Goal: Task Accomplishment & Management: Manage account settings

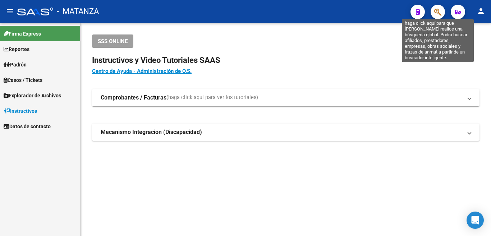
click at [439, 15] on icon "button" at bounding box center [437, 12] width 7 height 8
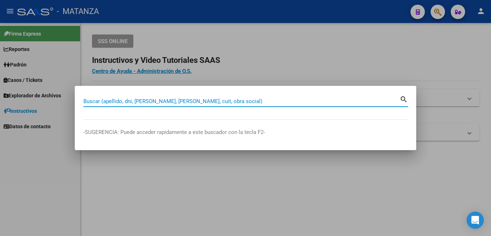
click at [325, 101] on input "Buscar (apellido, dni, [PERSON_NAME], [PERSON_NAME], cuit, obra social)" at bounding box center [241, 101] width 317 height 6
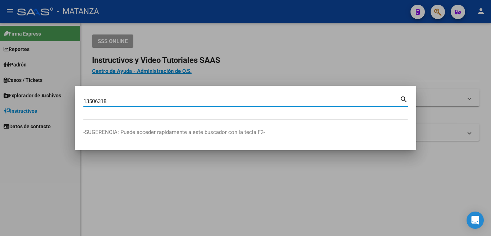
type input "13506318"
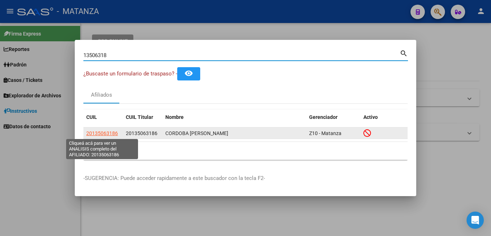
click at [108, 132] on span "20135063186" at bounding box center [102, 134] width 32 height 6
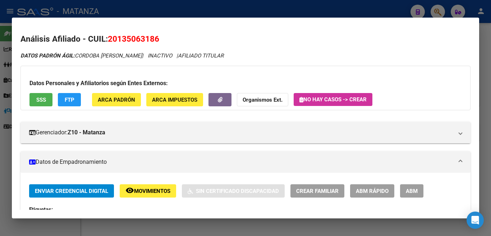
click at [365, 0] on div at bounding box center [245, 118] width 491 height 236
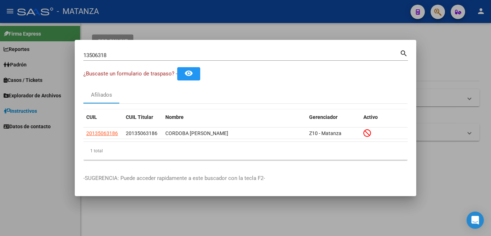
click at [300, 17] on div at bounding box center [245, 118] width 491 height 236
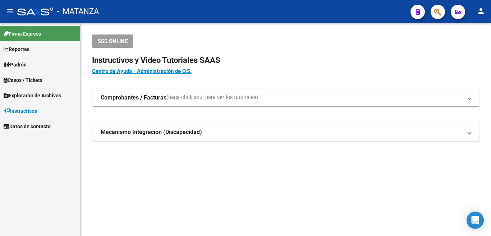
click at [35, 97] on span "Explorador de Archivos" at bounding box center [33, 96] width 58 height 8
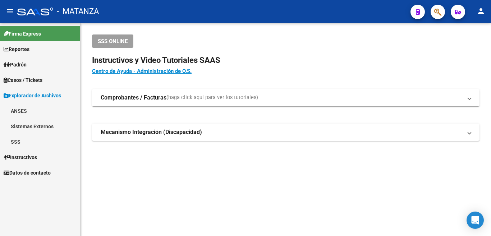
click at [14, 142] on link "SSS" at bounding box center [40, 141] width 80 height 15
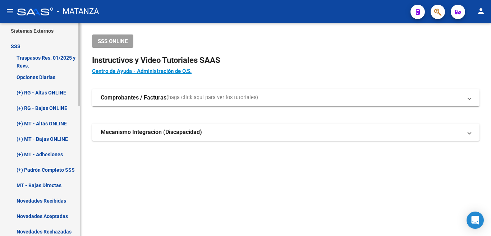
scroll to position [144, 0]
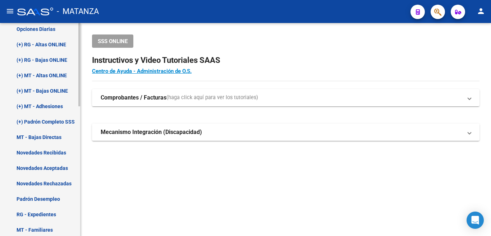
click at [43, 197] on link "Padrón Desempleo" at bounding box center [40, 198] width 80 height 15
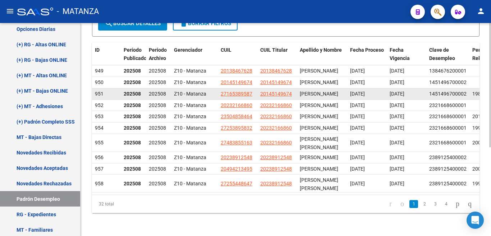
scroll to position [144, 0]
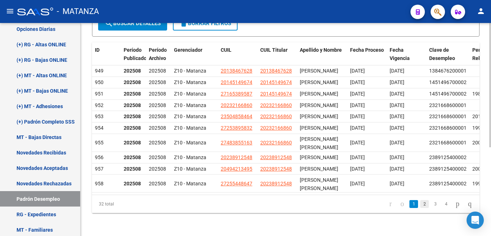
click at [420, 208] on link "2" at bounding box center [424, 204] width 9 height 8
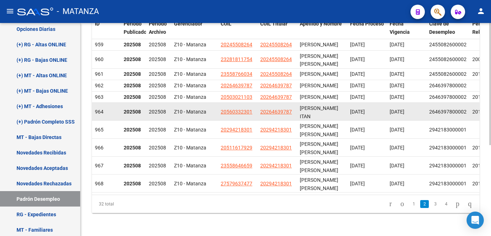
scroll to position [159, 0]
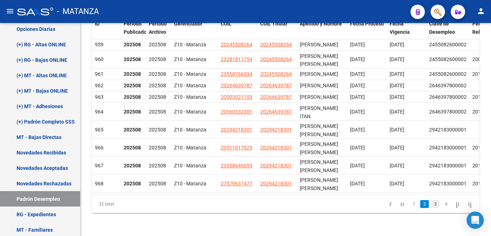
click at [431, 204] on link "3" at bounding box center [435, 204] width 9 height 8
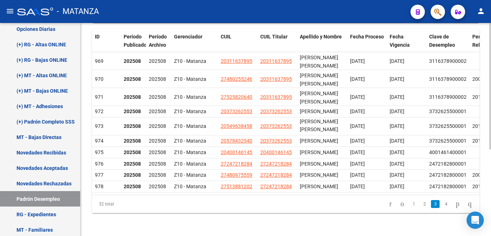
scroll to position [146, 0]
click at [442, 202] on link "4" at bounding box center [446, 204] width 9 height 8
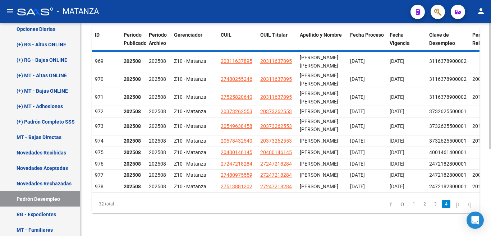
scroll to position [15, 0]
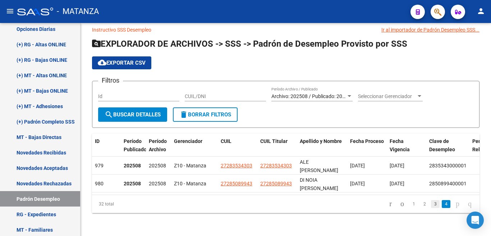
click at [431, 204] on link "3" at bounding box center [435, 204] width 9 height 8
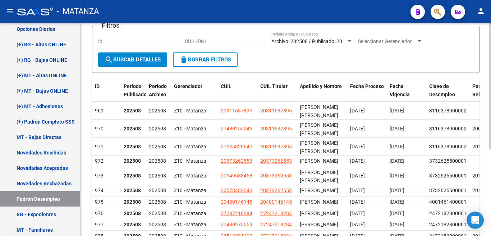
scroll to position [146, 0]
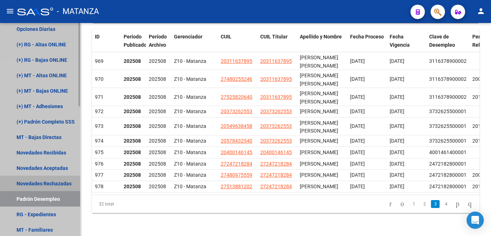
click at [42, 182] on link "Novedades Rechazadas" at bounding box center [40, 183] width 80 height 15
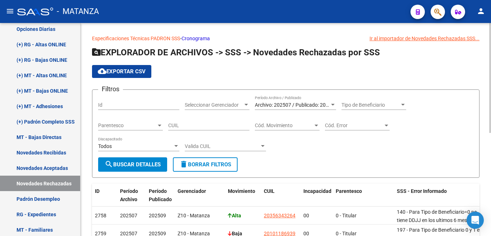
scroll to position [36, 0]
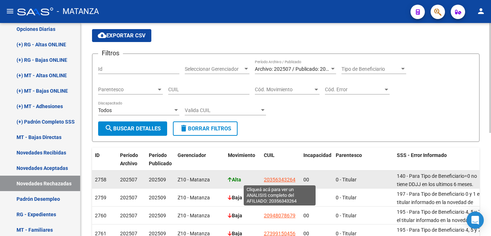
click at [281, 181] on span "20356343264" at bounding box center [280, 180] width 32 height 6
type textarea "20356343264"
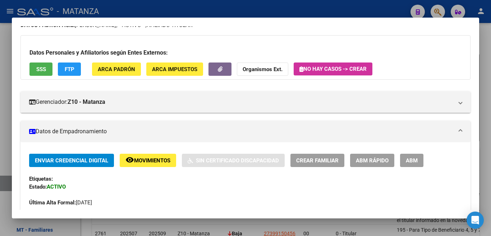
scroll to position [0, 0]
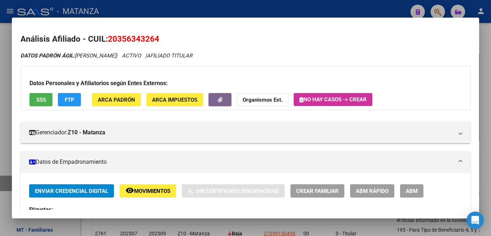
click at [70, 97] on span "FTP" at bounding box center [70, 100] width 10 height 6
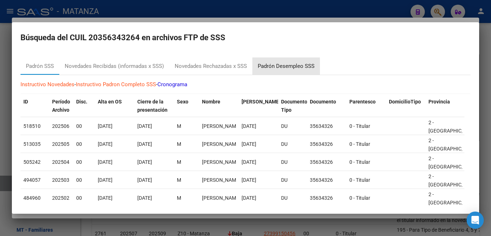
click at [282, 67] on div "Padrón Desempleo SSS" at bounding box center [286, 66] width 57 height 8
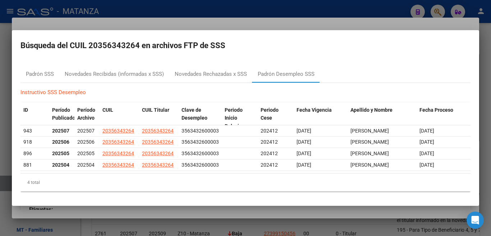
click at [268, 14] on div at bounding box center [245, 118] width 491 height 236
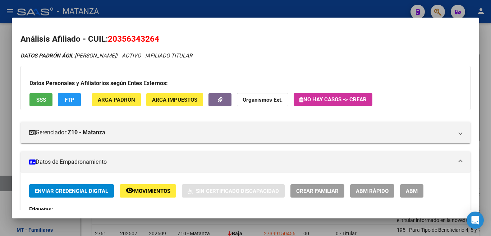
click at [275, 10] on div at bounding box center [245, 118] width 491 height 236
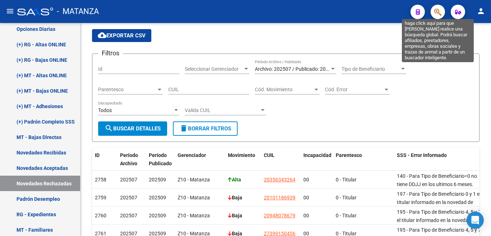
click at [435, 10] on icon "button" at bounding box center [437, 12] width 7 height 8
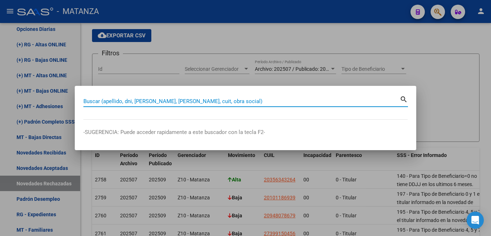
click at [320, 109] on div "Buscar (apellido, dni, [PERSON_NAME], nro traspaso, cuit, obra social) search" at bounding box center [245, 104] width 325 height 19
click at [322, 101] on input "Buscar (apellido, dni, [PERSON_NAME], [PERSON_NAME], cuit, obra social)" at bounding box center [241, 101] width 317 height 6
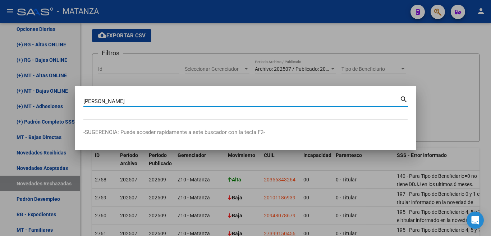
type input "[PERSON_NAME]"
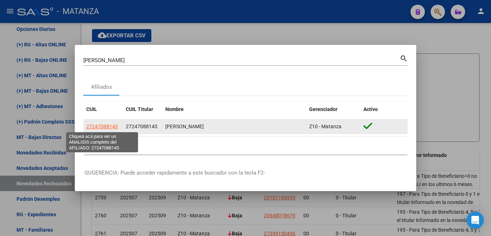
click at [118, 127] on span "27247088143" at bounding box center [102, 127] width 32 height 6
type textarea "27247088143"
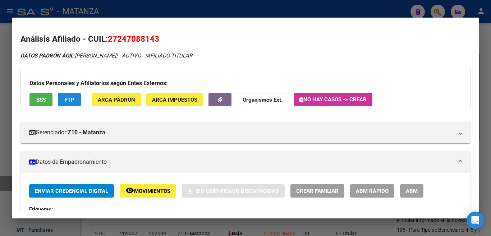
click at [65, 102] on span "FTP" at bounding box center [70, 100] width 10 height 6
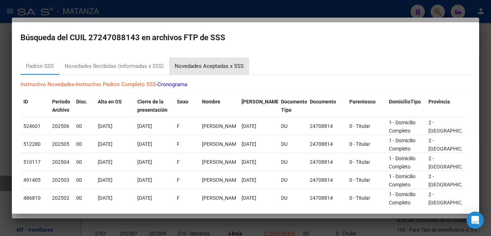
click at [215, 63] on div "Novedades Aceptadas x SSS" at bounding box center [209, 66] width 69 height 8
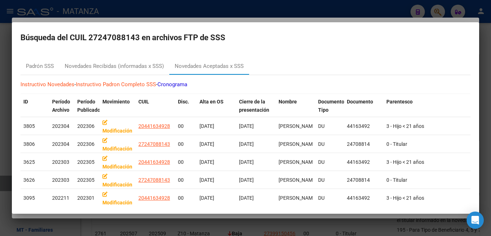
click at [229, 9] on div at bounding box center [245, 118] width 491 height 236
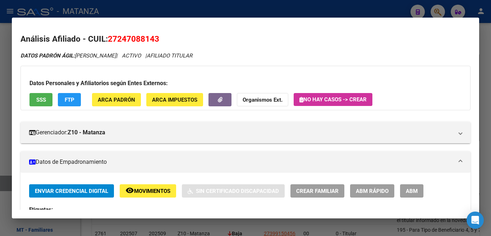
click at [261, 8] on div at bounding box center [245, 118] width 491 height 236
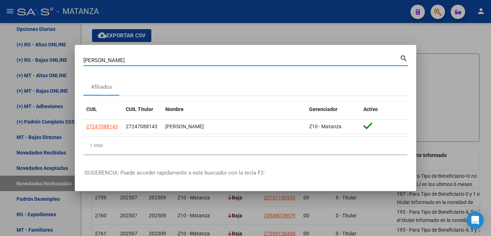
click at [343, 60] on input "[PERSON_NAME]" at bounding box center [241, 60] width 317 height 6
type input "C"
type input "[PERSON_NAME]"
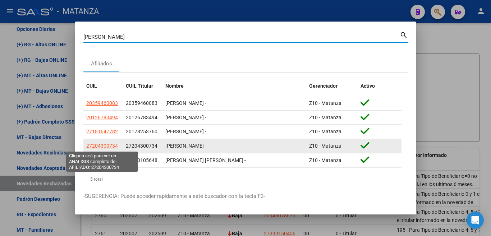
click at [103, 144] on span "27204300734" at bounding box center [102, 146] width 32 height 6
type textarea "27204300734"
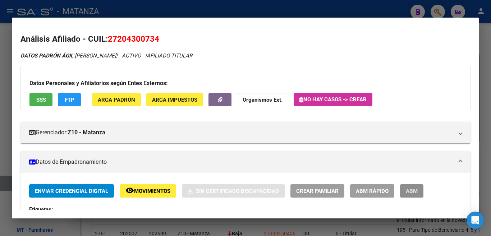
drag, startPoint x: 407, startPoint y: 196, endPoint x: 407, endPoint y: 203, distance: 7.2
click at [408, 196] on button "ABM" at bounding box center [411, 191] width 23 height 13
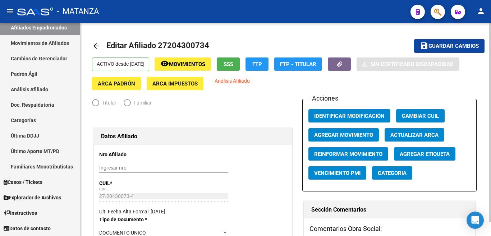
radio input "true"
type input "30-68627333-0"
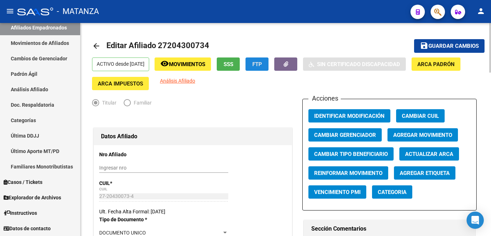
click at [269, 62] on button "FTP" at bounding box center [257, 64] width 23 height 13
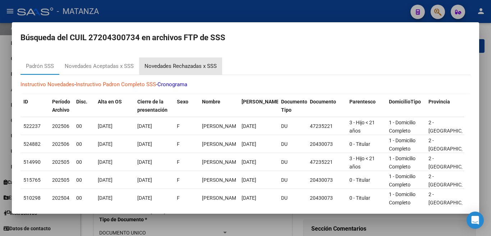
click at [200, 65] on div "Novedades Rechazadas x SSS" at bounding box center [181, 66] width 72 height 8
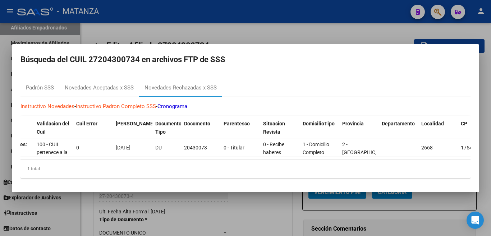
scroll to position [0, 397]
drag, startPoint x: 328, startPoint y: 175, endPoint x: 457, endPoint y: 166, distance: 130.1
click at [457, 167] on div "1 total" at bounding box center [246, 169] width 450 height 18
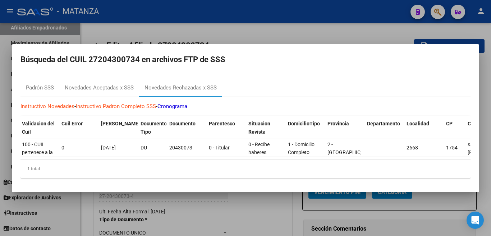
scroll to position [0, 412]
click at [264, 25] on div at bounding box center [245, 118] width 491 height 236
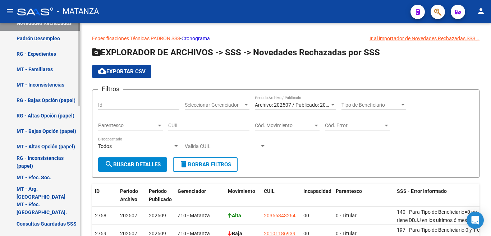
scroll to position [331, 0]
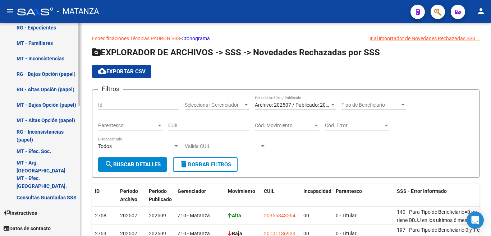
drag, startPoint x: 30, startPoint y: 210, endPoint x: 27, endPoint y: 213, distance: 4.3
click at [30, 210] on span "Instructivos" at bounding box center [20, 213] width 33 height 8
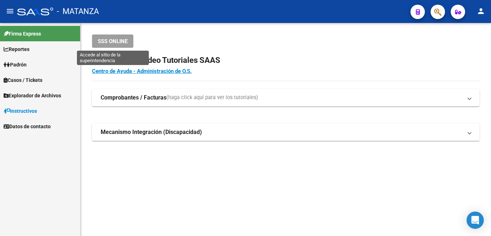
click at [110, 36] on button "SSS ONLINE" at bounding box center [112, 41] width 41 height 13
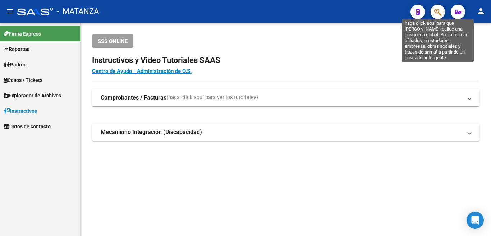
click at [441, 12] on icon "button" at bounding box center [437, 12] width 7 height 8
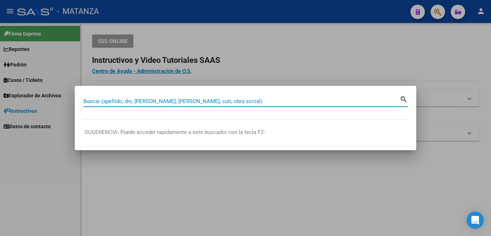
click at [341, 100] on input "Buscar (apellido, dni, [PERSON_NAME], [PERSON_NAME], cuit, obra social)" at bounding box center [241, 101] width 317 height 6
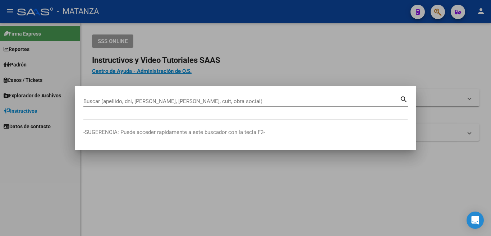
click at [300, 50] on div at bounding box center [245, 118] width 491 height 236
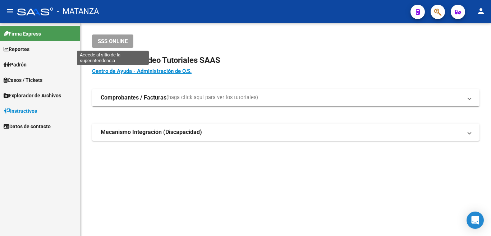
click at [117, 40] on span "SSS ONLINE" at bounding box center [113, 41] width 30 height 6
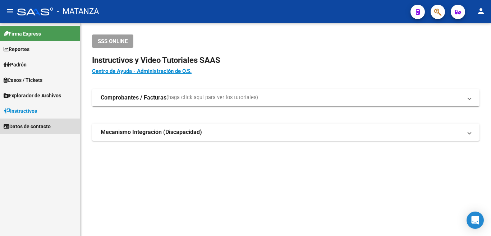
click at [36, 127] on span "Datos de contacto" at bounding box center [27, 127] width 47 height 8
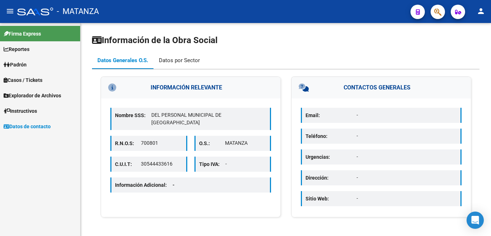
drag, startPoint x: 191, startPoint y: 58, endPoint x: 197, endPoint y: 64, distance: 8.7
click at [191, 58] on div "Datos por Sector" at bounding box center [179, 60] width 41 height 8
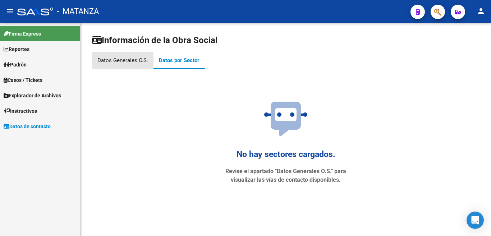
click at [140, 57] on div "Datos Generales O.S." at bounding box center [122, 60] width 51 height 8
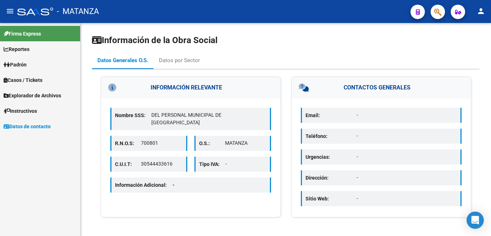
click at [349, 117] on p "Email:" at bounding box center [331, 115] width 51 height 8
click at [352, 114] on p "Email:" at bounding box center [331, 115] width 51 height 8
click at [367, 116] on p "-" at bounding box center [407, 115] width 100 height 8
click at [368, 115] on p "-" at bounding box center [407, 115] width 100 height 8
click at [21, 110] on span "Instructivos" at bounding box center [20, 111] width 33 height 8
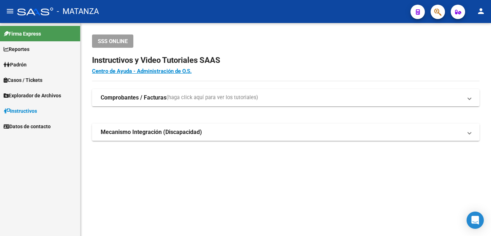
click at [26, 95] on span "Explorador de Archivos" at bounding box center [33, 96] width 58 height 8
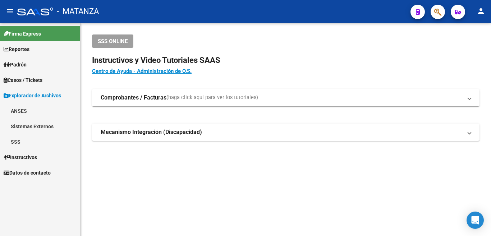
click at [15, 140] on link "SSS" at bounding box center [40, 141] width 80 height 15
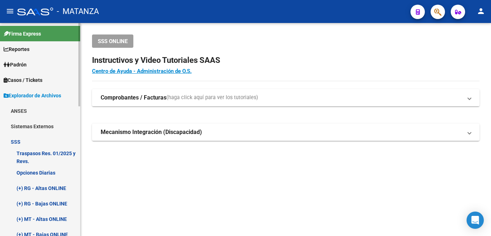
click at [41, 154] on link "Traspasos Res. 01/2025 y Revs." at bounding box center [40, 157] width 80 height 15
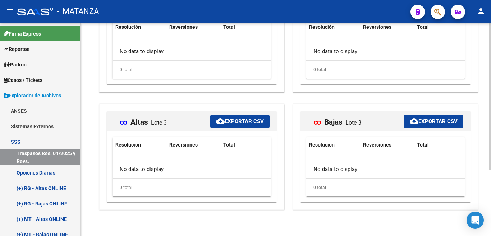
scroll to position [96, 0]
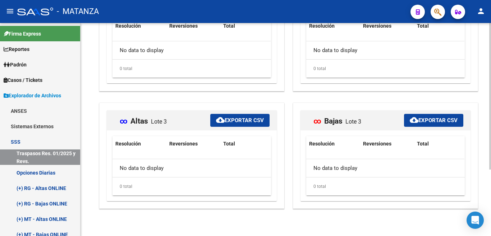
click at [159, 169] on div "No data to display" at bounding box center [192, 168] width 158 height 18
click at [141, 189] on div "0 total" at bounding box center [192, 187] width 158 height 18
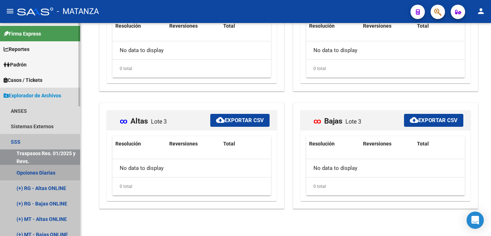
click at [50, 174] on link "Opciones Diarias" at bounding box center [40, 172] width 80 height 15
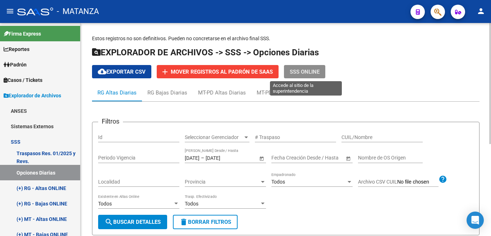
click at [316, 72] on span "SSS ONLINE" at bounding box center [305, 72] width 30 height 6
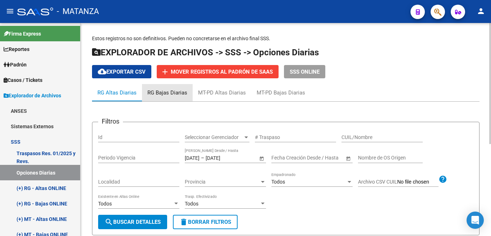
click at [179, 92] on div "RG Bajas Diarias" at bounding box center [167, 93] width 40 height 8
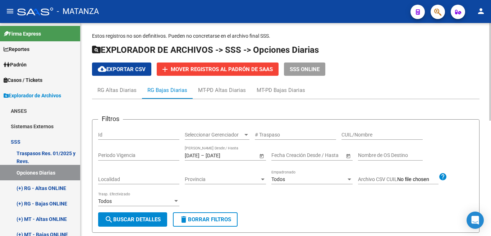
scroll to position [1, 0]
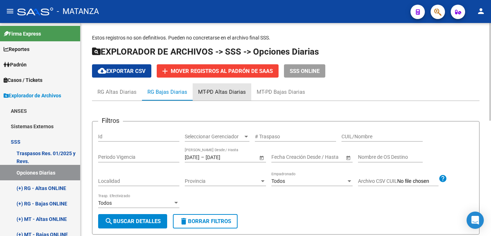
click at [235, 92] on div "MT-PD Altas Diarias" at bounding box center [222, 92] width 48 height 8
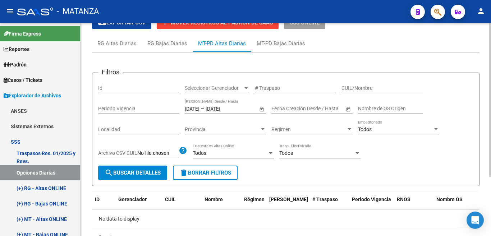
scroll to position [0, 0]
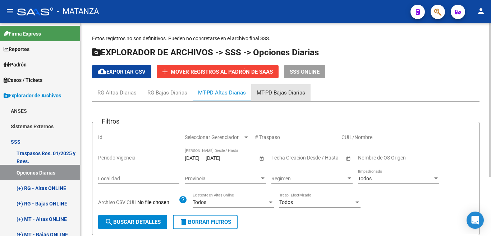
click at [276, 94] on div "MT-PD Bajas Diarias" at bounding box center [281, 93] width 49 height 8
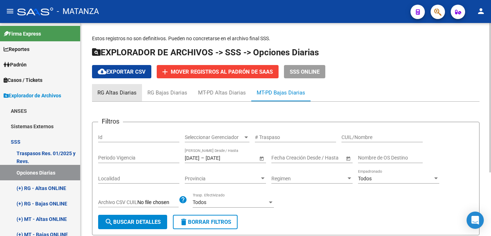
drag, startPoint x: 110, startPoint y: 95, endPoint x: 117, endPoint y: 104, distance: 11.4
click at [110, 95] on div "RG Altas Diarias" at bounding box center [116, 93] width 39 height 8
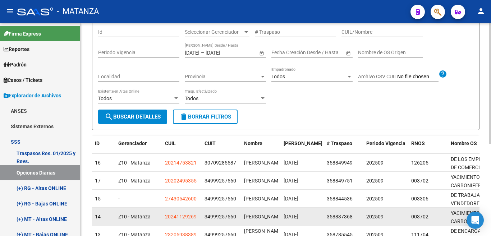
scroll to position [163, 0]
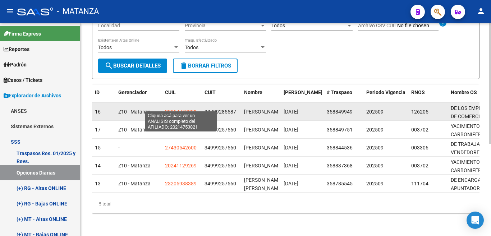
click at [181, 109] on span "20214753821" at bounding box center [181, 112] width 32 height 6
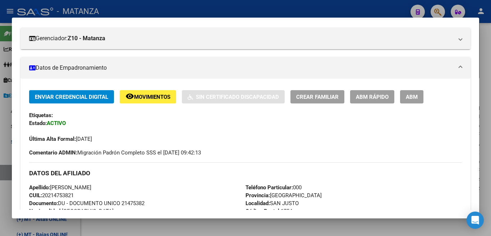
scroll to position [0, 0]
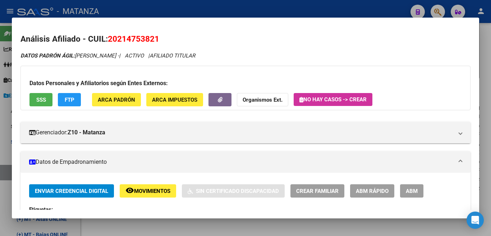
click at [65, 98] on span "FTP" at bounding box center [70, 100] width 10 height 6
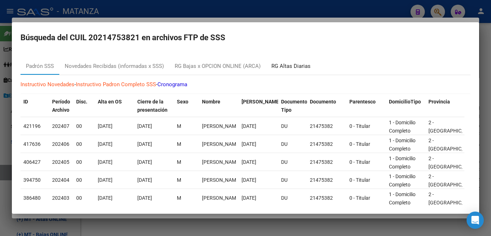
drag, startPoint x: 292, startPoint y: 63, endPoint x: 301, endPoint y: 77, distance: 16.1
click at [292, 63] on div "RG Altas Diarias" at bounding box center [291, 66] width 39 height 8
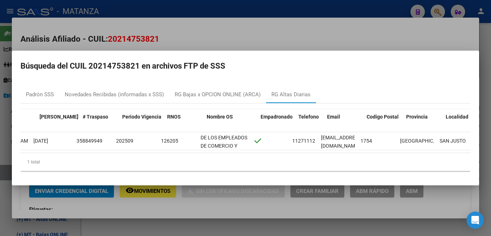
scroll to position [0, 85]
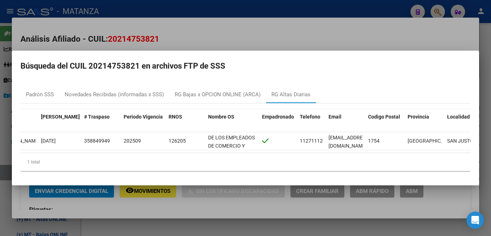
drag, startPoint x: 360, startPoint y: 161, endPoint x: 345, endPoint y: 164, distance: 14.7
click at [345, 164] on div "1 total" at bounding box center [246, 162] width 450 height 18
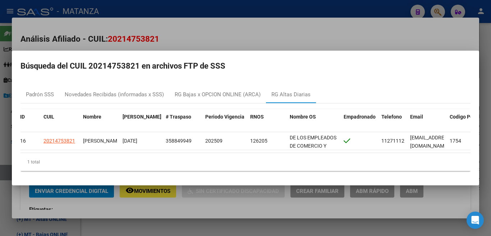
scroll to position [0, 0]
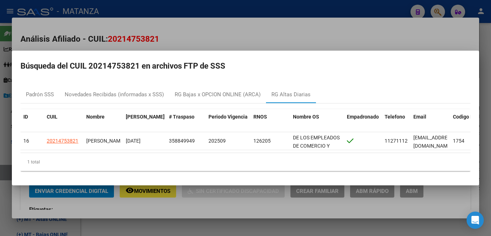
click at [304, 17] on div at bounding box center [245, 118] width 491 height 236
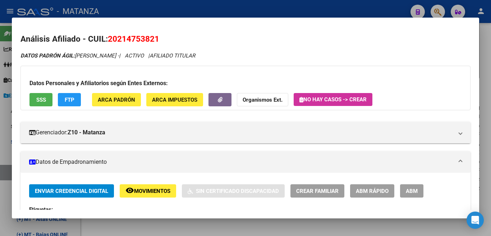
click at [265, 9] on div at bounding box center [245, 118] width 491 height 236
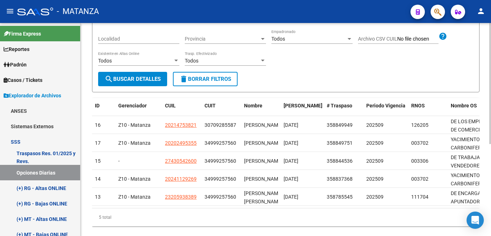
scroll to position [19, 0]
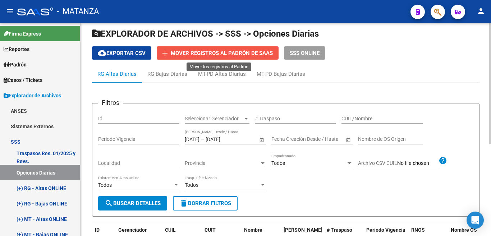
click at [214, 55] on span "Mover registros al PADRÓN de SAAS" at bounding box center [222, 53] width 102 height 6
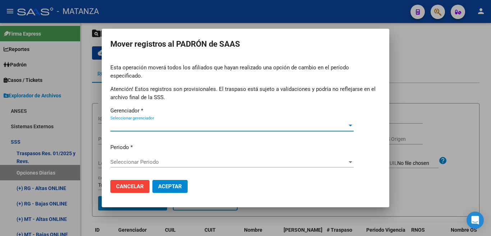
click at [349, 127] on div at bounding box center [351, 126] width 4 height 2
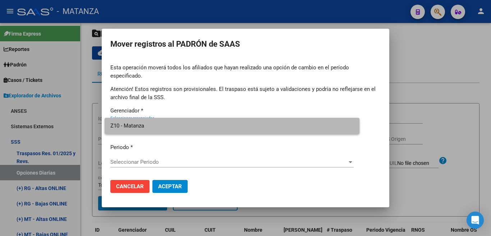
click at [327, 128] on span "Z10 - Matanza" at bounding box center [231, 126] width 243 height 16
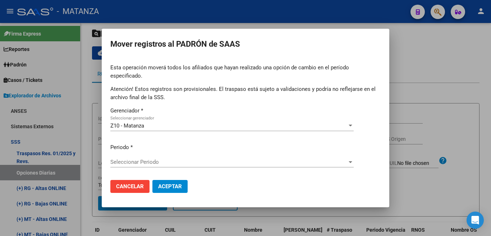
drag, startPoint x: 359, startPoint y: 163, endPoint x: 354, endPoint y: 164, distance: 4.9
click at [355, 164] on div "Esta operación moverá todos los afiliados que hayan realizado una opción de cam…" at bounding box center [245, 119] width 270 height 111
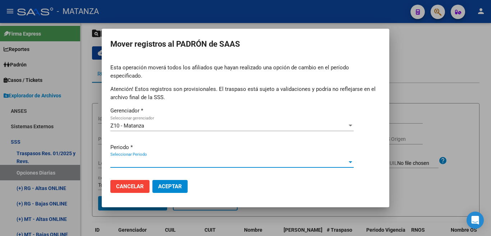
click at [350, 164] on div at bounding box center [350, 162] width 6 height 6
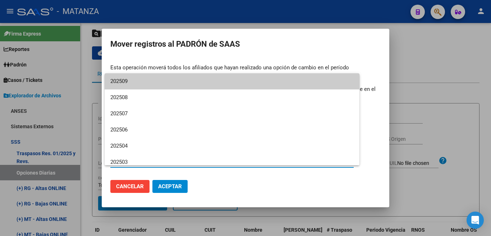
click at [130, 186] on div at bounding box center [245, 118] width 491 height 236
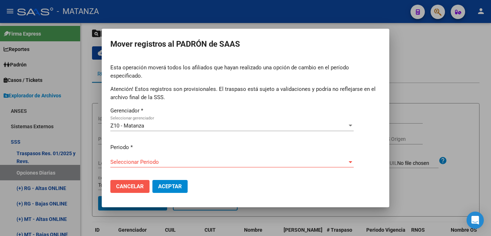
click at [130, 184] on span "Cancelar" at bounding box center [130, 186] width 28 height 6
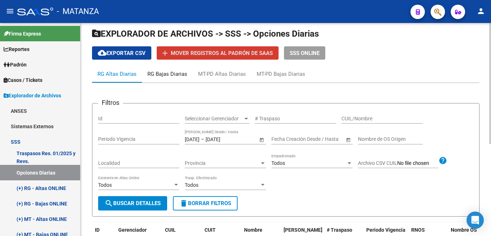
click at [170, 74] on div "RG Bajas Diarias" at bounding box center [167, 74] width 40 height 8
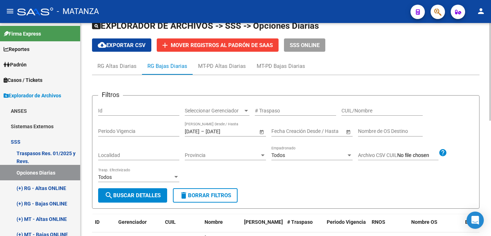
scroll to position [0, 0]
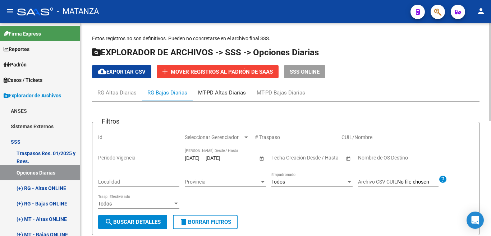
drag, startPoint x: 230, startPoint y: 92, endPoint x: 234, endPoint y: 104, distance: 12.6
click at [230, 92] on div "MT-PD Altas Diarias" at bounding box center [222, 93] width 48 height 8
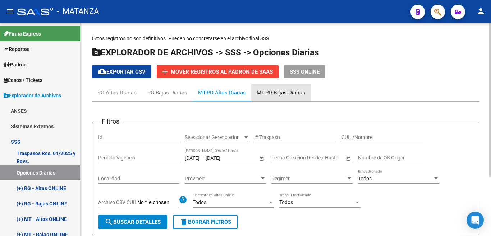
click at [278, 91] on div "MT-PD Bajas Diarias" at bounding box center [281, 93] width 49 height 8
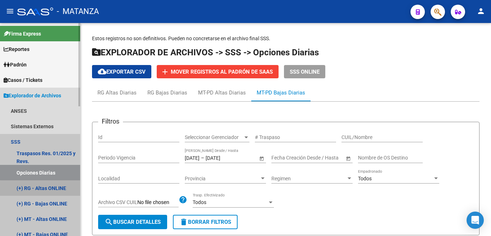
click at [46, 189] on link "(+) RG - Altas ONLINE" at bounding box center [40, 188] width 80 height 15
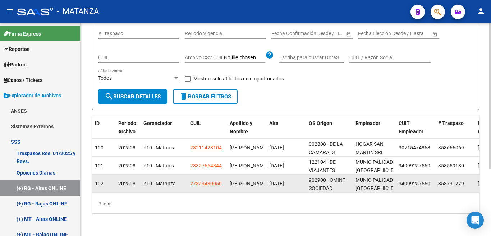
scroll to position [99, 0]
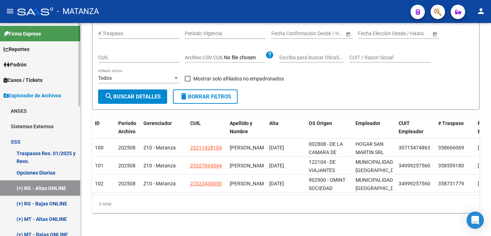
click at [55, 205] on link "(+) RG - Bajas ONLINE" at bounding box center [40, 203] width 80 height 15
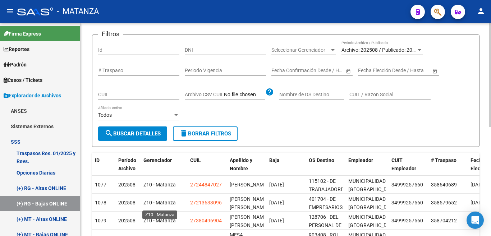
scroll to position [144, 0]
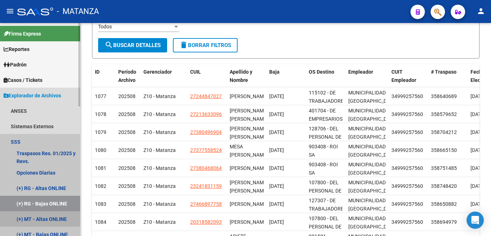
click at [54, 218] on link "(+) MT - Altas ONLINE" at bounding box center [40, 218] width 80 height 15
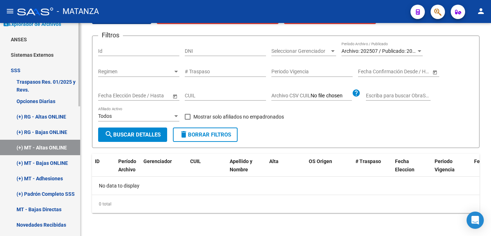
scroll to position [72, 0]
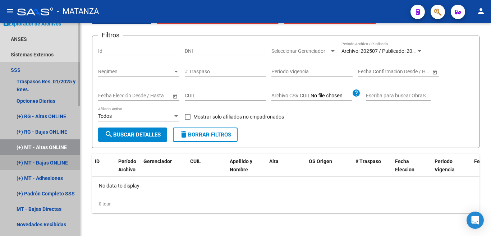
click at [53, 161] on link "(+) MT - Bajas ONLINE" at bounding box center [40, 162] width 80 height 15
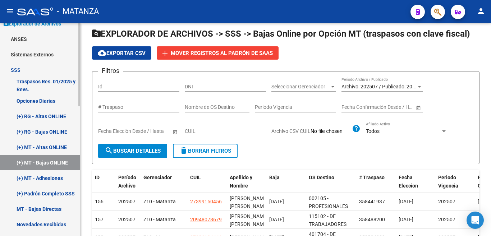
scroll to position [97, 0]
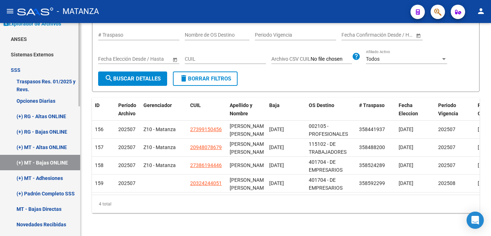
drag, startPoint x: 51, startPoint y: 177, endPoint x: 56, endPoint y: 179, distance: 5.7
click at [51, 177] on link "(+) MT - Adhesiones" at bounding box center [40, 177] width 80 height 15
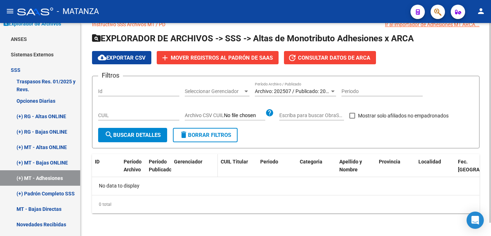
scroll to position [14, 0]
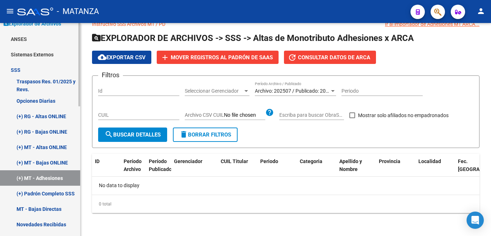
click at [50, 209] on link "MT - Bajas Directas" at bounding box center [40, 208] width 80 height 15
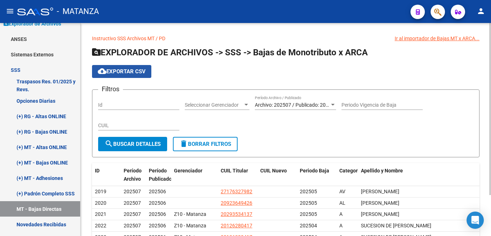
click at [122, 72] on span "cloud_download Exportar CSV" at bounding box center [122, 71] width 48 height 6
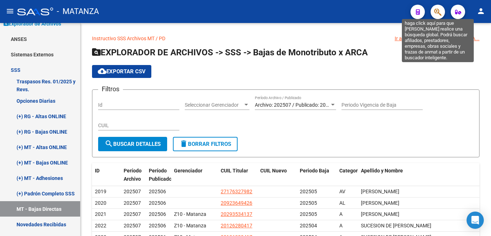
click at [435, 12] on icon "button" at bounding box center [437, 12] width 7 height 8
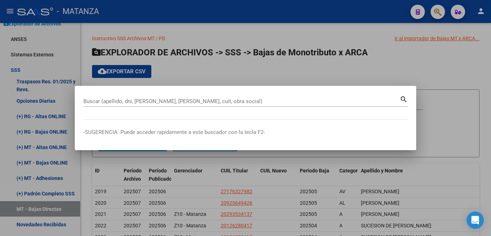
click at [353, 105] on div "Buscar (apellido, dni, [PERSON_NAME], [PERSON_NAME], cuit, obra social)" at bounding box center [241, 101] width 317 height 11
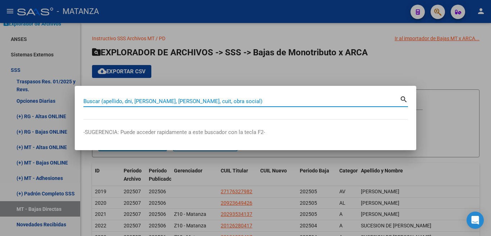
click at [397, 45] on div at bounding box center [245, 118] width 491 height 236
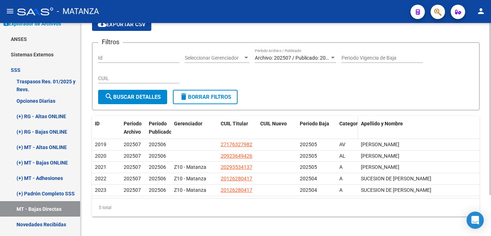
scroll to position [51, 0]
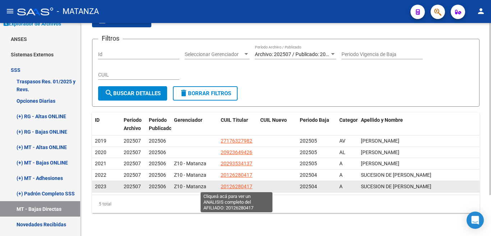
click at [232, 188] on span "20126280417" at bounding box center [237, 187] width 32 height 6
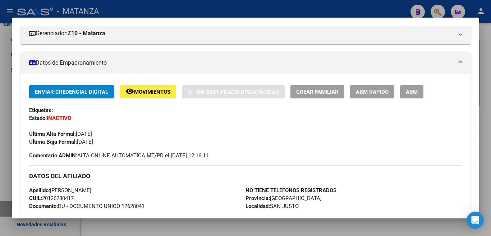
scroll to position [108, 0]
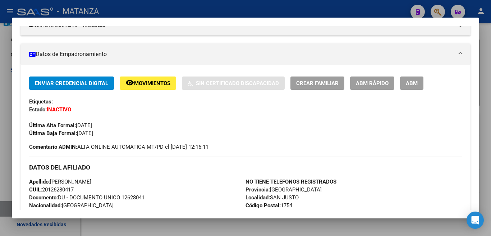
click at [320, 6] on div at bounding box center [245, 118] width 491 height 236
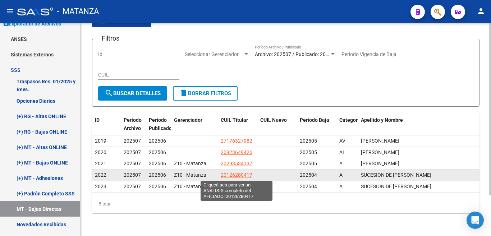
click at [239, 173] on span "20126280417" at bounding box center [237, 175] width 32 height 6
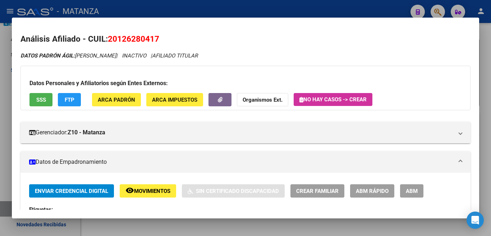
scroll to position [144, 0]
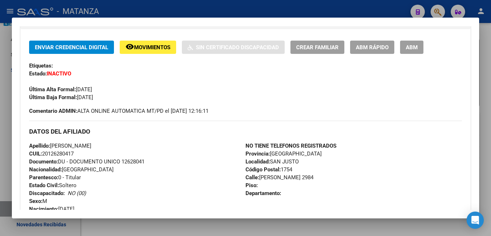
click at [344, 12] on div at bounding box center [245, 118] width 491 height 236
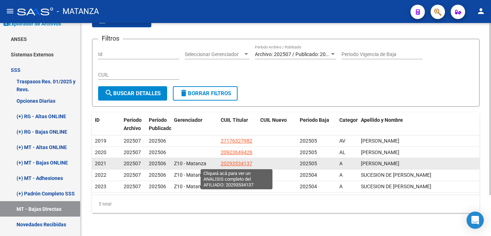
click at [234, 162] on span "20293534137" at bounding box center [237, 164] width 32 height 6
type textarea "20293534137"
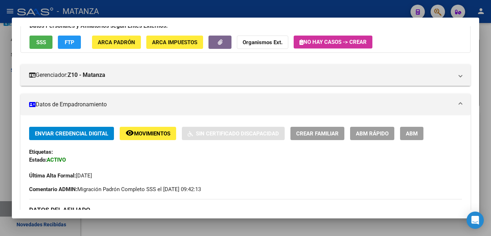
scroll to position [36, 0]
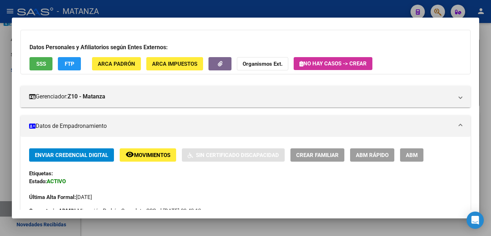
click at [77, 63] on button "FTP" at bounding box center [69, 63] width 23 height 13
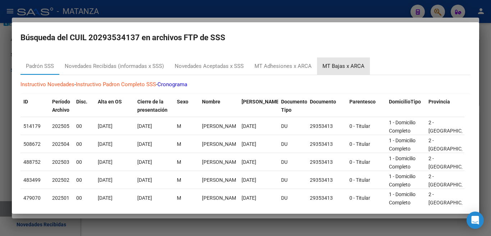
click at [338, 64] on div "MT Bajas x ARCA" at bounding box center [344, 66] width 42 height 8
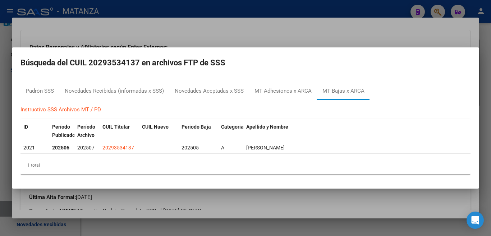
click at [297, 36] on div at bounding box center [245, 118] width 491 height 236
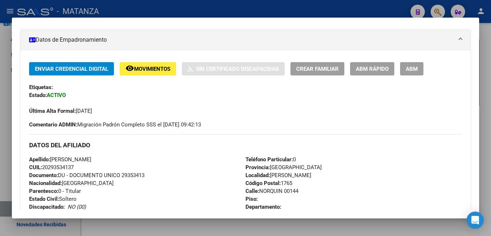
scroll to position [103, 0]
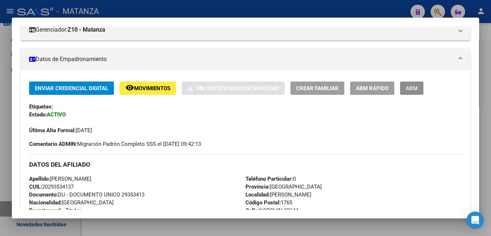
click at [412, 92] on button "ABM" at bounding box center [411, 88] width 23 height 13
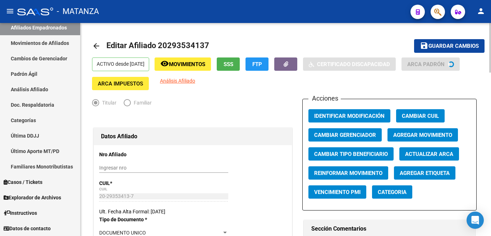
radio input "true"
type input "34-99925756-0"
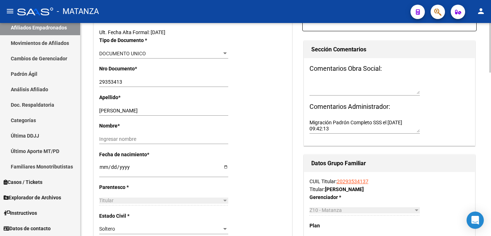
scroll to position [180, 0]
drag, startPoint x: 128, startPoint y: 110, endPoint x: 183, endPoint y: 113, distance: 54.8
click at [183, 113] on input "[PERSON_NAME]" at bounding box center [163, 111] width 129 height 6
paste input "[PERSON_NAME]"
type input "[PERSON_NAME]"
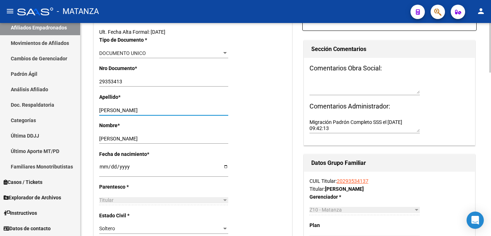
drag, startPoint x: 129, startPoint y: 109, endPoint x: 177, endPoint y: 110, distance: 47.8
click at [177, 110] on input "[PERSON_NAME]" at bounding box center [163, 111] width 129 height 6
type input "DOMINGUEZ"
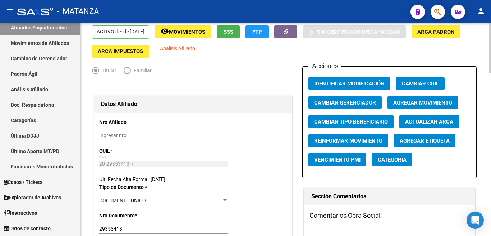
scroll to position [0, 0]
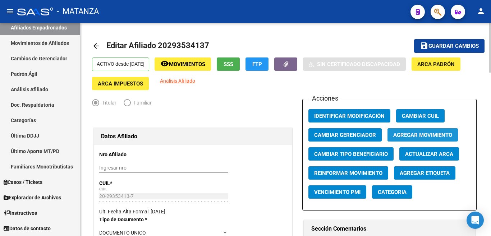
click at [429, 133] on span "Agregar Movimiento" at bounding box center [422, 135] width 59 height 6
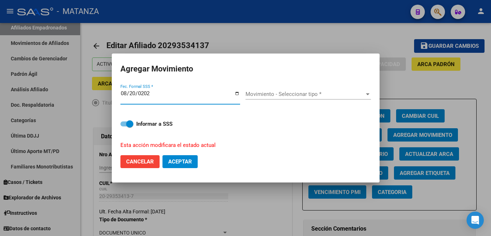
type input "[DATE]"
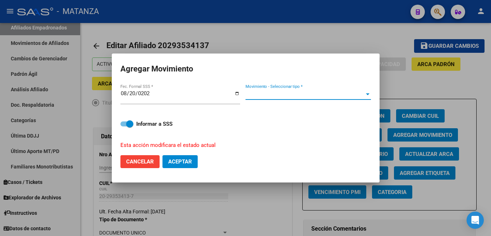
click at [351, 96] on span "Movimiento - Seleccionar tipo *" at bounding box center [305, 94] width 119 height 6
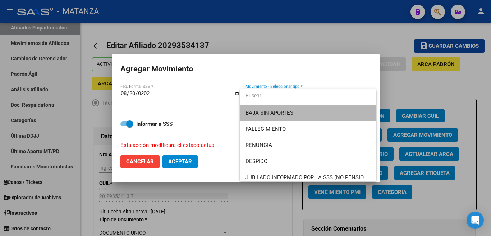
click at [347, 114] on span "BAJA SIN APORTES" at bounding box center [308, 113] width 125 height 16
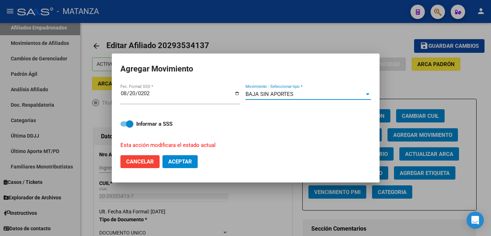
click at [344, 97] on div "BAJA SIN APORTES" at bounding box center [305, 94] width 119 height 6
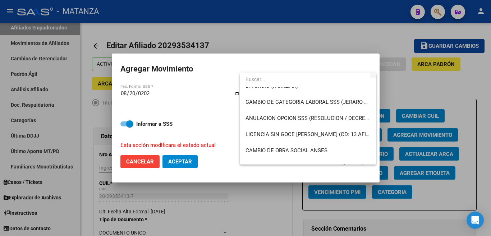
scroll to position [144, 0]
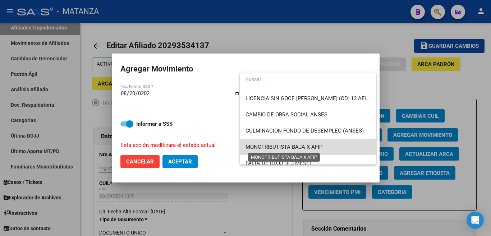
click at [317, 147] on span "MONOTRIBUTISTA BAJA X AFIP" at bounding box center [284, 147] width 77 height 6
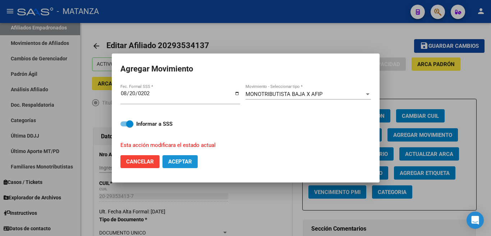
click at [176, 159] on span "Aceptar" at bounding box center [180, 162] width 24 height 6
checkbox input "false"
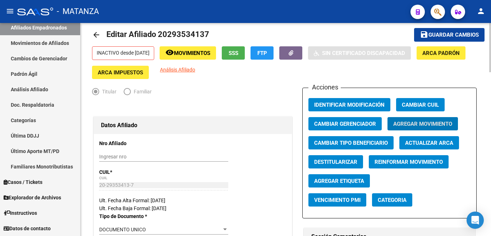
scroll to position [0, 0]
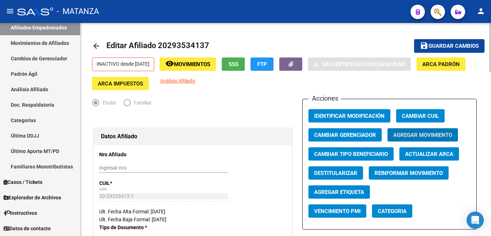
click at [466, 45] on span "Guardar cambios" at bounding box center [454, 46] width 50 height 6
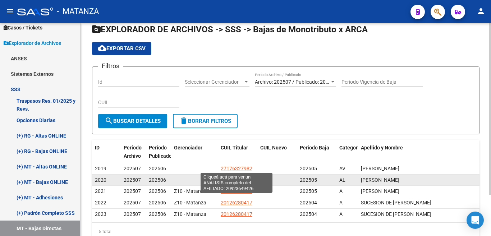
scroll to position [36, 0]
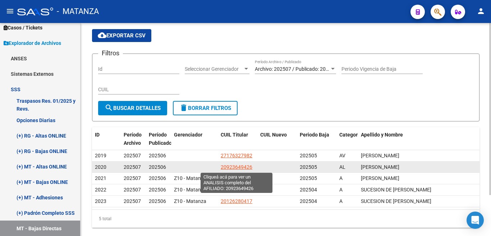
click at [226, 167] on span "20923649426" at bounding box center [237, 167] width 32 height 6
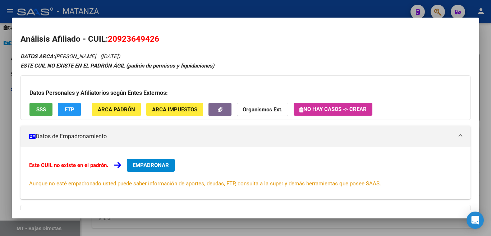
click at [242, 3] on div at bounding box center [245, 118] width 491 height 236
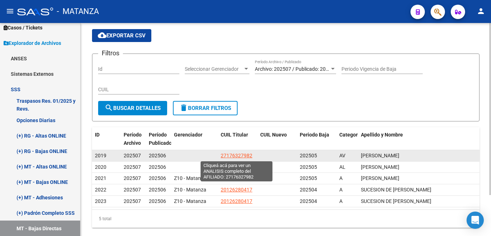
click at [240, 156] on span "27176327982" at bounding box center [237, 156] width 32 height 6
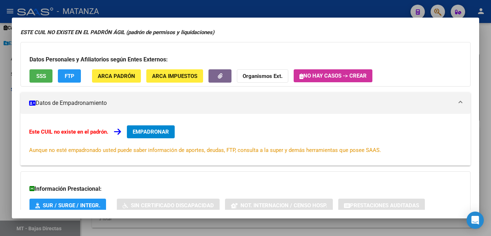
scroll to position [0, 0]
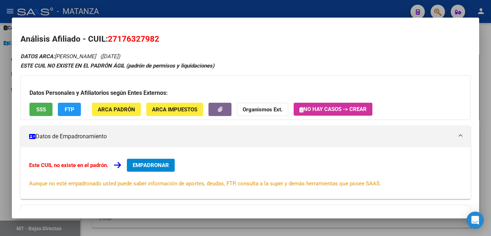
click at [345, 11] on div at bounding box center [245, 118] width 491 height 236
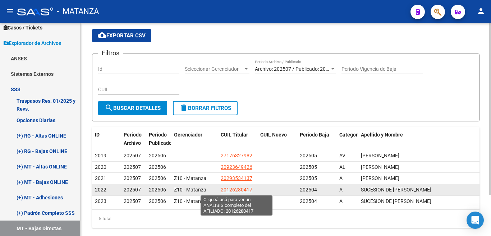
click at [234, 190] on span "20126280417" at bounding box center [237, 190] width 32 height 6
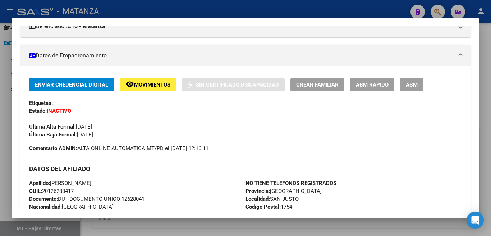
scroll to position [108, 0]
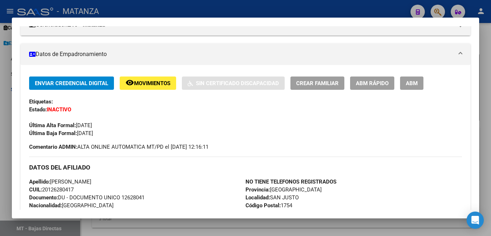
click at [285, 6] on div at bounding box center [245, 118] width 491 height 236
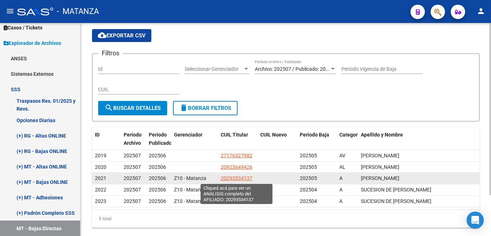
click at [240, 179] on span "20293534137" at bounding box center [237, 179] width 32 height 6
type textarea "20293534137"
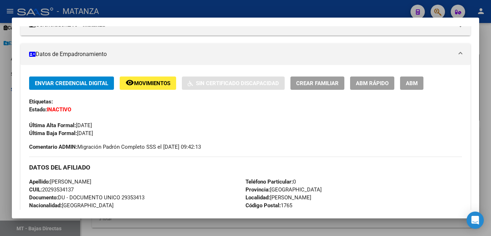
click at [290, 6] on div at bounding box center [245, 118] width 491 height 236
